Goal: Use online tool/utility: Utilize a website feature to perform a specific function

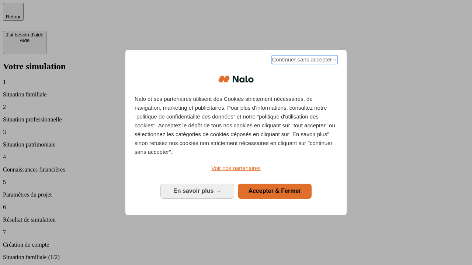
click at [304, 61] on span "Continuer sans accepter →" at bounding box center [305, 59] width 66 height 9
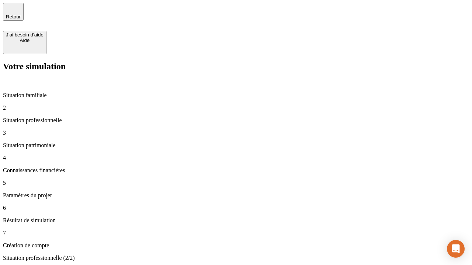
type input "30 000"
type input "1 000"
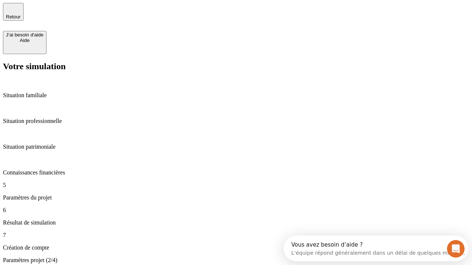
type input "65"
type input "5 000"
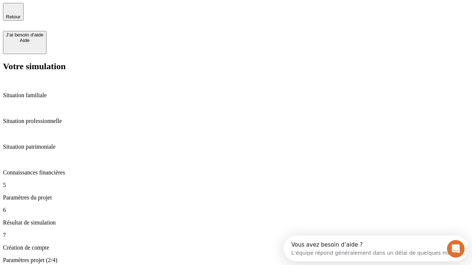
type input "640"
